Goal: Information Seeking & Learning: Learn about a topic

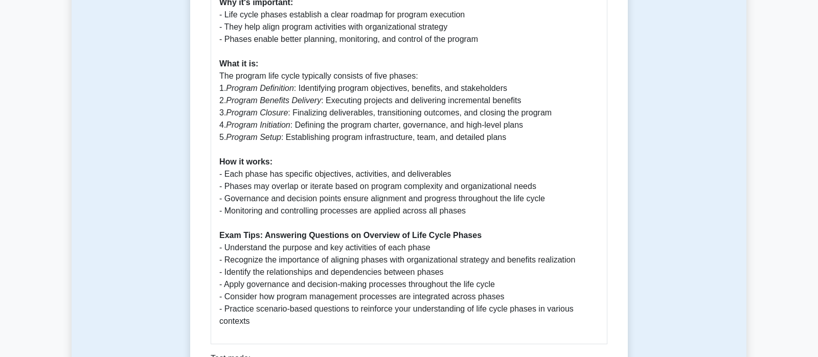
scroll to position [698, 0]
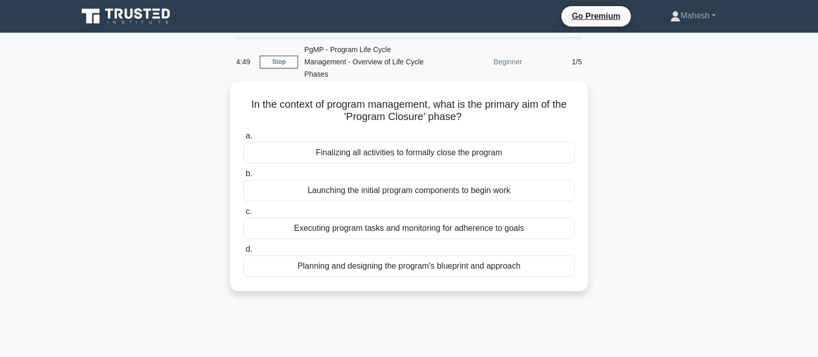
click at [442, 142] on div "Finalizing all activities to formally close the program" at bounding box center [408, 152] width 331 height 21
click at [243, 140] on input "a. Finalizing all activities to formally close the program" at bounding box center [243, 136] width 0 height 7
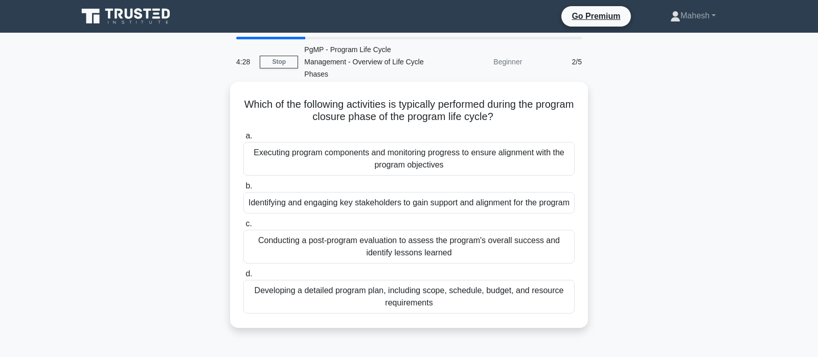
click at [366, 248] on div "Conducting a post-program evaluation to assess the program's overall success an…" at bounding box center [408, 247] width 331 height 34
click at [243, 227] on input "c. Conducting a post-program evaluation to assess the program's overall success…" at bounding box center [243, 224] width 0 height 7
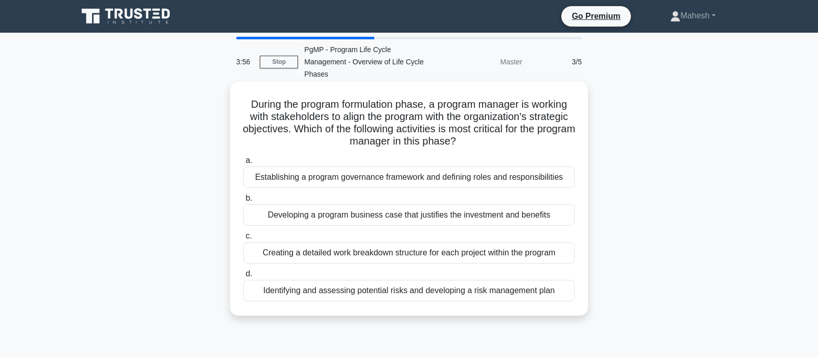
click at [413, 204] on div "Developing a program business case that justifies the investment and benefits" at bounding box center [408, 214] width 331 height 21
click at [243, 202] on input "b. Developing a program business case that justifies the investment and benefits" at bounding box center [243, 198] width 0 height 7
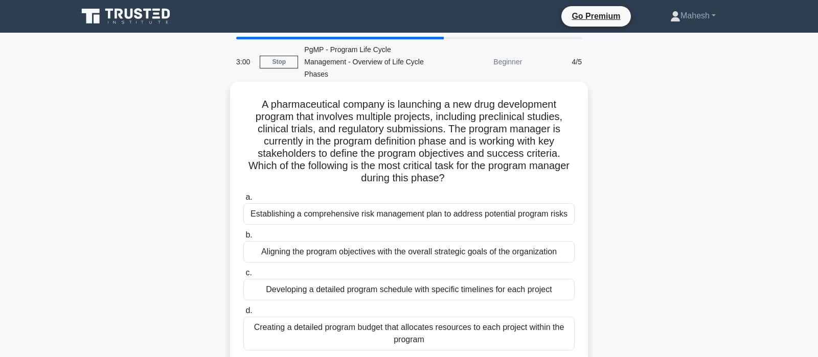
click at [438, 241] on div "Aligning the program objectives with the overall strategic goals of the organiz…" at bounding box center [408, 251] width 331 height 21
click at [243, 239] on input "b. Aligning the program objectives with the overall strategic goals of the orga…" at bounding box center [243, 235] width 0 height 7
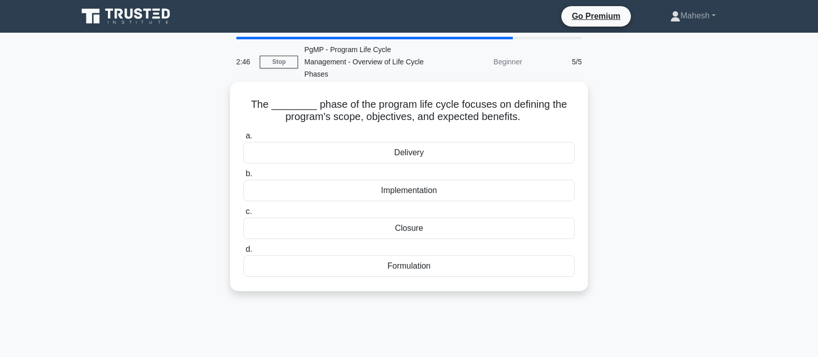
click at [418, 256] on div "Formulation" at bounding box center [408, 266] width 331 height 21
click at [243, 253] on input "d. Formulation" at bounding box center [243, 249] width 0 height 7
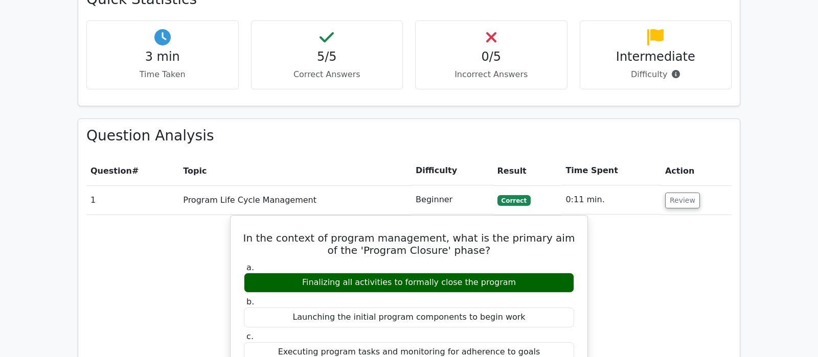
scroll to position [590, 0]
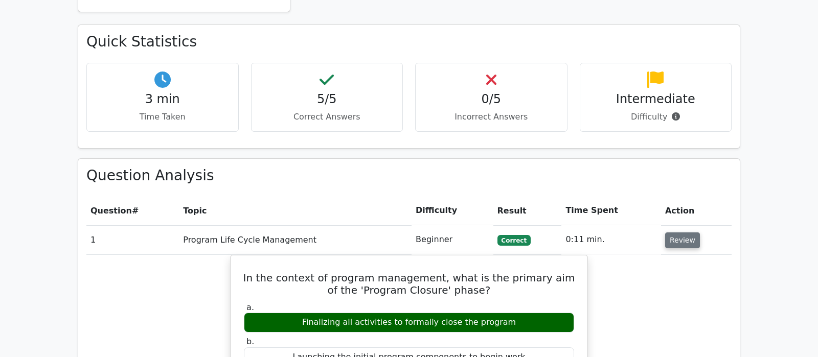
click at [672, 233] on button "Review" at bounding box center [682, 241] width 35 height 16
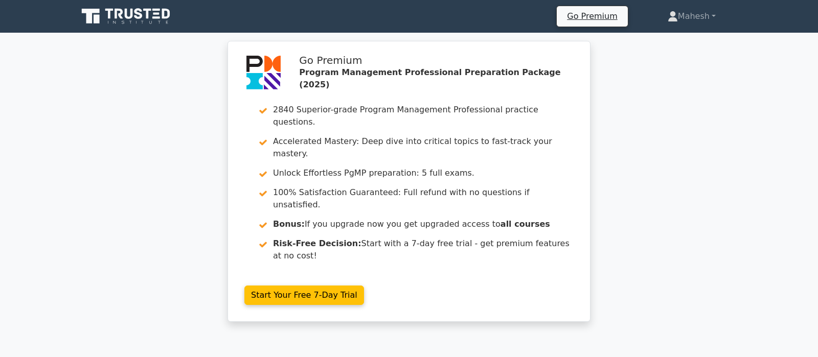
scroll to position [381, 0]
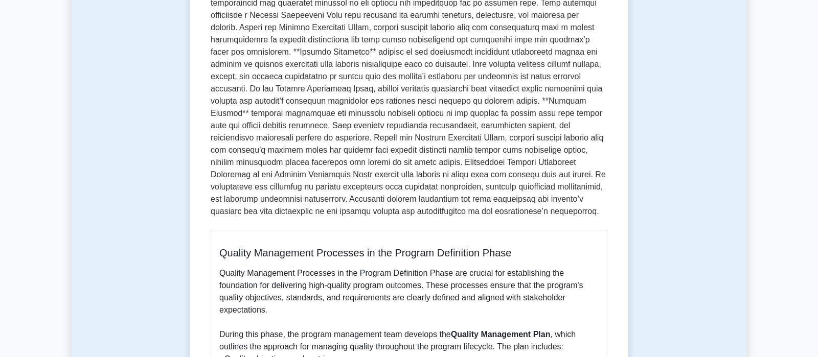
scroll to position [240, 0]
